Goal: Information Seeking & Learning: Find specific fact

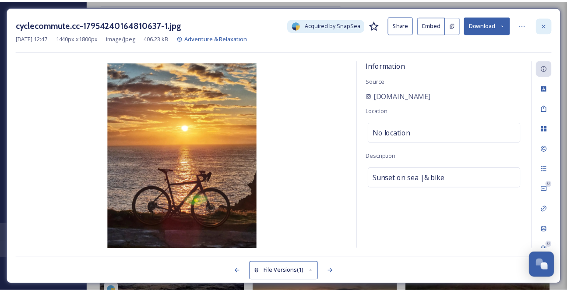
scroll to position [5969, 0]
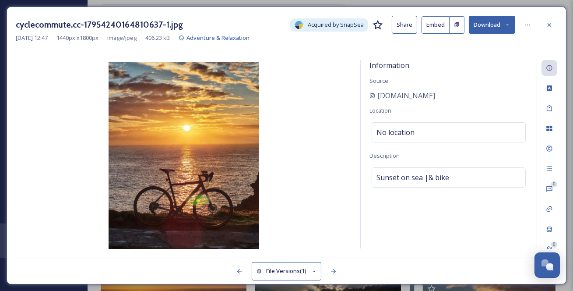
drag, startPoint x: 551, startPoint y: 27, endPoint x: 543, endPoint y: 24, distance: 8.5
click at [551, 26] on icon at bounding box center [549, 25] width 4 height 4
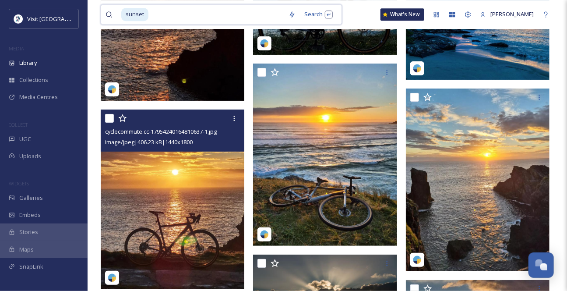
drag, startPoint x: 165, startPoint y: 12, endPoint x: 166, endPoint y: 22, distance: 10.6
click at [166, 22] on input at bounding box center [216, 14] width 135 height 19
type input "s"
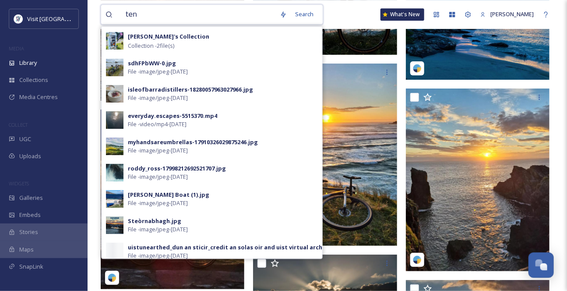
type input "tent"
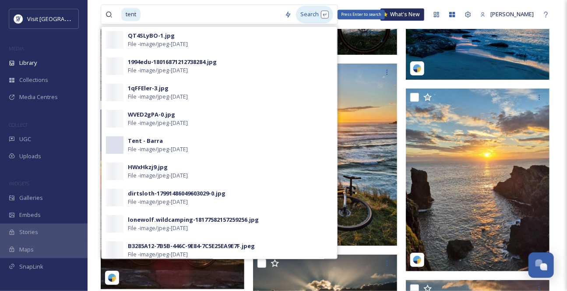
click at [321, 15] on div "Search Press Enter to search" at bounding box center [314, 14] width 37 height 17
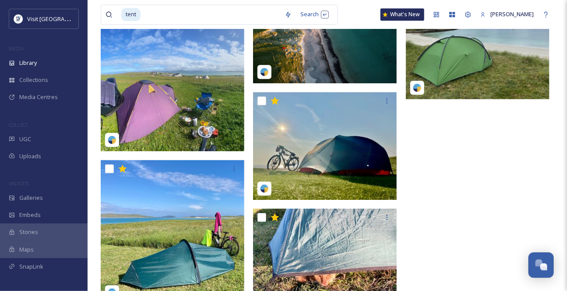
scroll to position [915, 0]
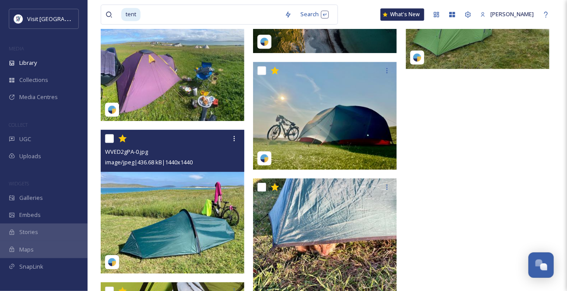
click at [134, 212] on img at bounding box center [173, 202] width 144 height 144
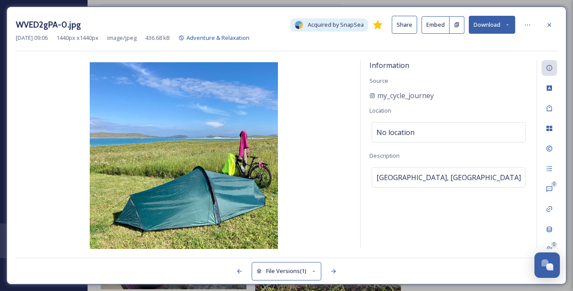
click at [506, 24] on icon at bounding box center [508, 25] width 6 height 6
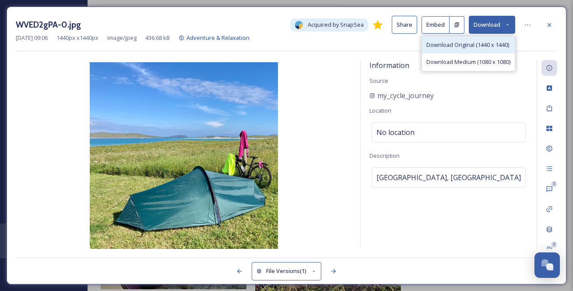
click at [486, 49] on span "Download Original (1440 x 1440)" at bounding box center [467, 45] width 83 height 8
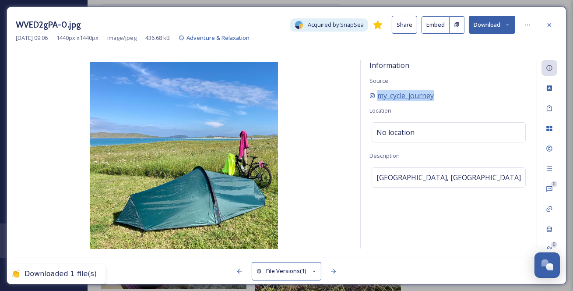
drag, startPoint x: 460, startPoint y: 107, endPoint x: 376, endPoint y: 109, distance: 83.6
click at [376, 101] on div "my_cycle_journey" at bounding box center [448, 95] width 158 height 11
drag, startPoint x: 384, startPoint y: 107, endPoint x: 385, endPoint y: 113, distance: 6.2
drag, startPoint x: 385, startPoint y: 113, endPoint x: 363, endPoint y: 131, distance: 28.9
click at [363, 131] on div "Information Source my_cycle_journey Location No location Description [GEOGRAPHI…" at bounding box center [449, 154] width 176 height 188
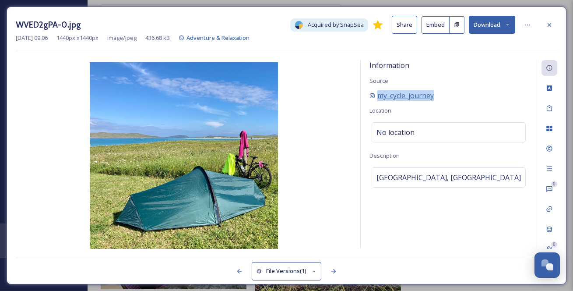
drag, startPoint x: 431, startPoint y: 105, endPoint x: 377, endPoint y: 103, distance: 53.9
click at [377, 101] on div "my_cycle_journey" at bounding box center [448, 95] width 158 height 11
copy span "my_cycle_journey"
click at [551, 27] on icon at bounding box center [549, 24] width 7 height 7
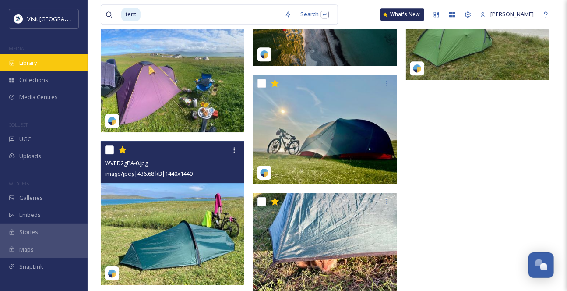
click at [35, 67] on span "Library" at bounding box center [28, 63] width 18 height 8
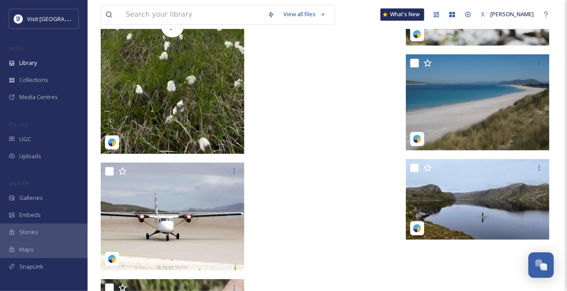
scroll to position [10825, 0]
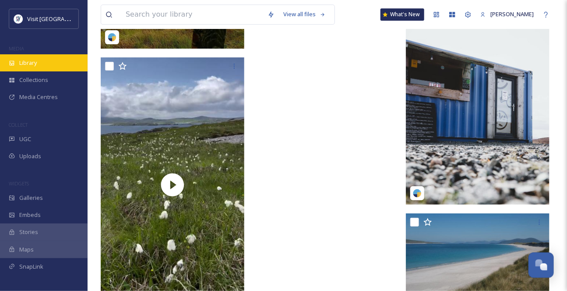
click at [42, 70] on div "Library" at bounding box center [44, 62] width 88 height 17
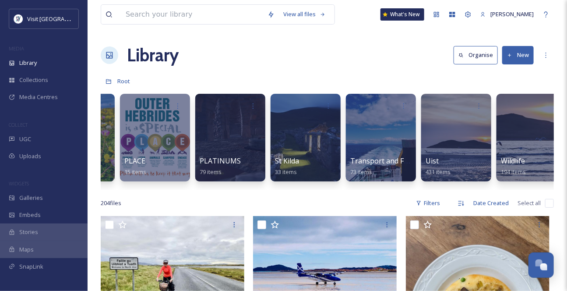
scroll to position [0, 1278]
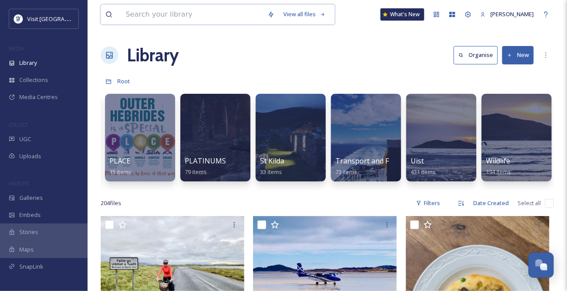
click at [165, 21] on input at bounding box center [192, 14] width 142 height 19
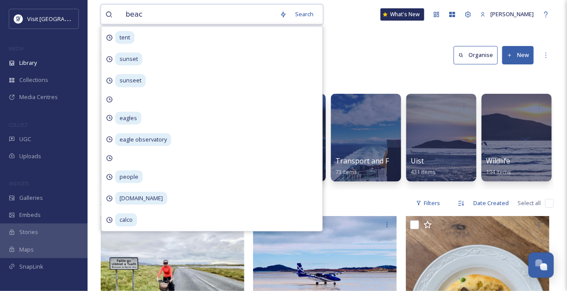
type input "beach"
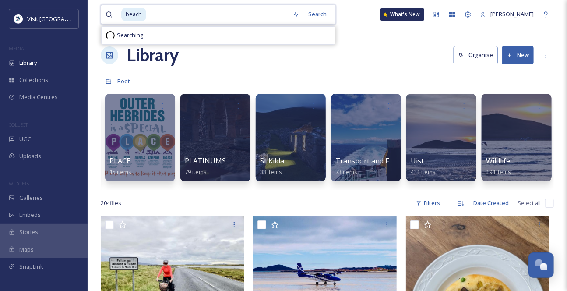
type input "n"
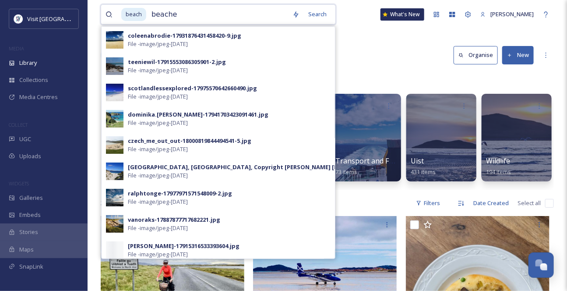
type input "beaches"
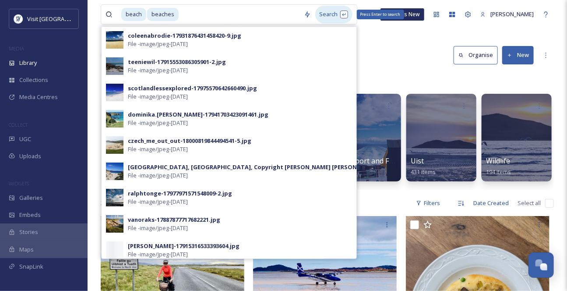
click at [332, 17] on div "Search Press Enter to search" at bounding box center [333, 14] width 37 height 17
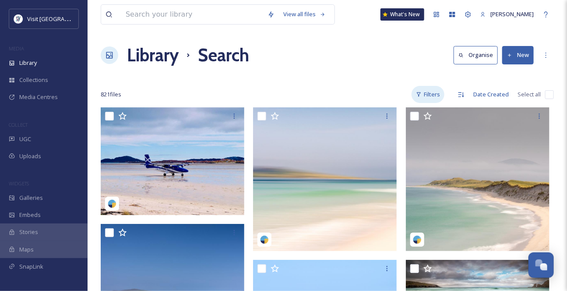
click at [428, 103] on div "Filters" at bounding box center [427, 94] width 33 height 17
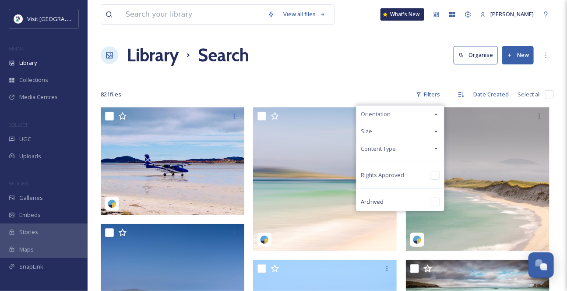
click at [432, 152] on icon at bounding box center [435, 148] width 7 height 7
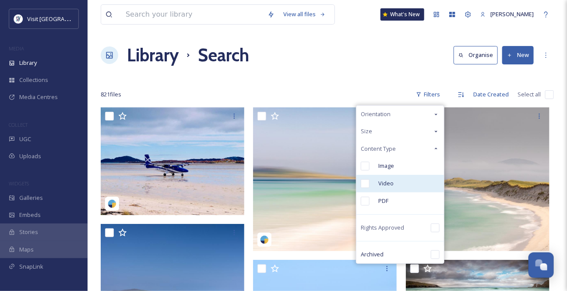
click at [356, 192] on div "Video" at bounding box center [400, 184] width 88 height 18
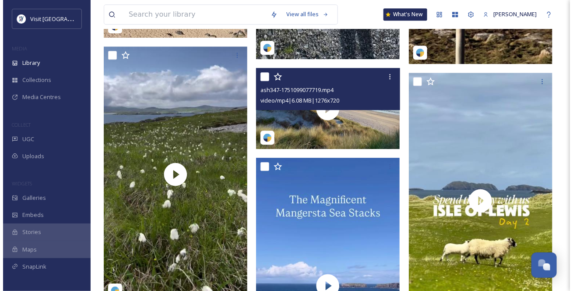
scroll to position [915, 0]
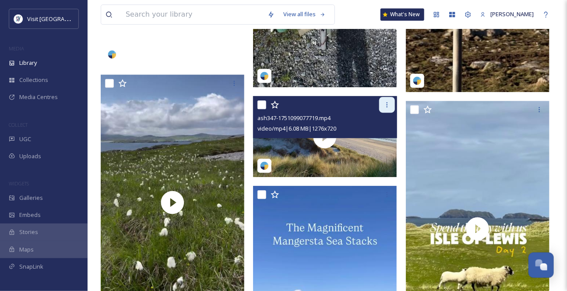
click at [392, 110] on div at bounding box center [387, 105] width 16 height 16
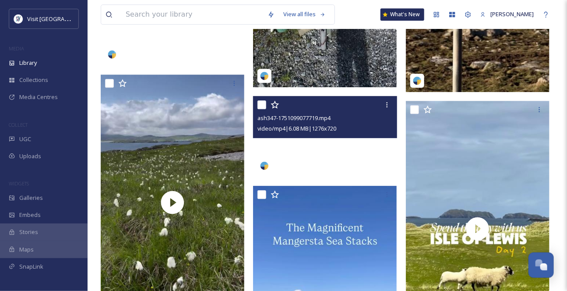
click at [281, 177] on video "ash347-1751099077719.mp4" at bounding box center [325, 136] width 144 height 81
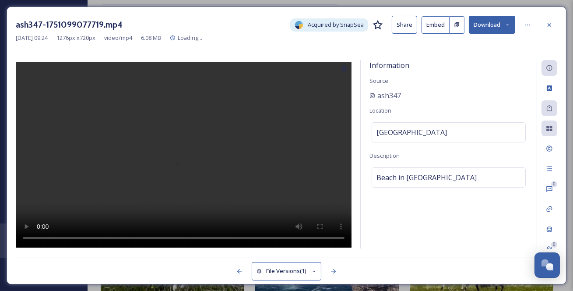
click at [281, 178] on video at bounding box center [184, 154] width 336 height 185
click at [533, 26] on div at bounding box center [527, 25] width 16 height 16
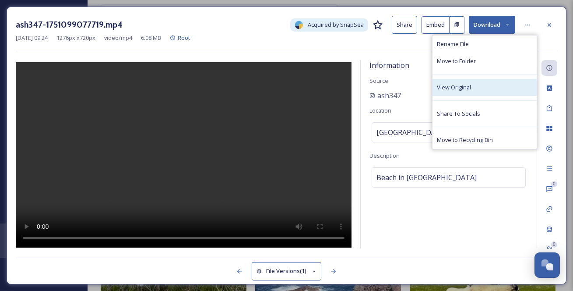
click at [485, 96] on div "View Original" at bounding box center [484, 87] width 104 height 17
